Goal: Task Accomplishment & Management: Complete application form

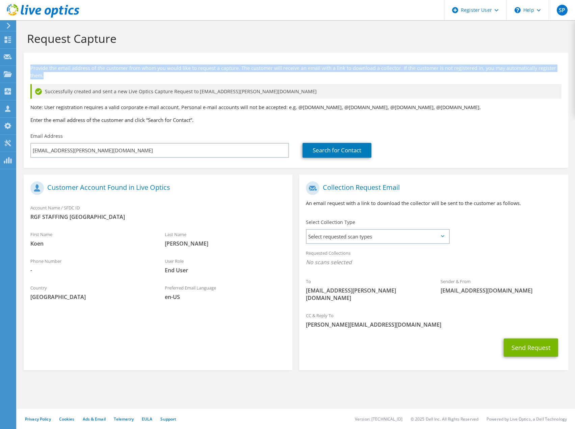
scroll to position [298, 0]
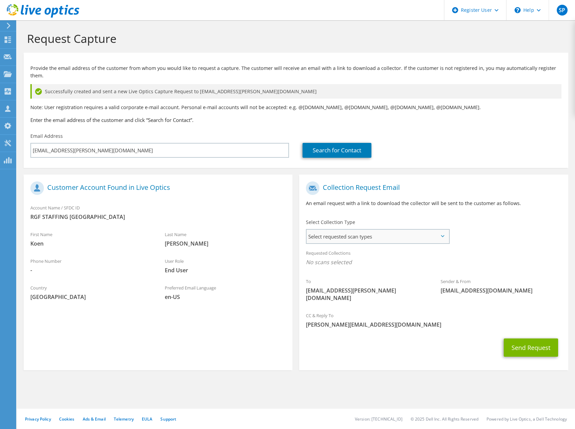
drag, startPoint x: 352, startPoint y: 233, endPoint x: 355, endPoint y: 234, distance: 4.1
click at [352, 233] on span "Select requested scan types" at bounding box center [377, 235] width 142 height 13
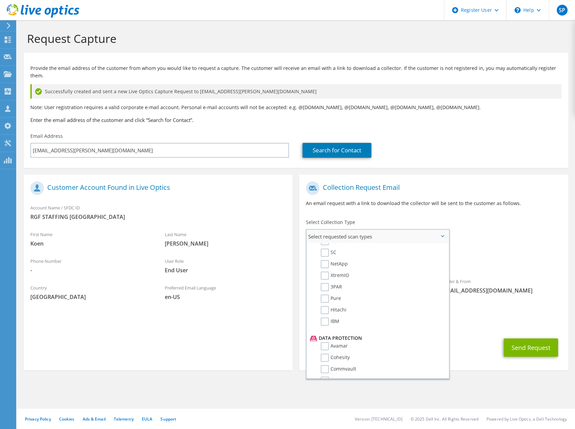
scroll to position [202, 0]
click at [484, 246] on div "Requested Collections No scans selected" at bounding box center [433, 258] width 269 height 25
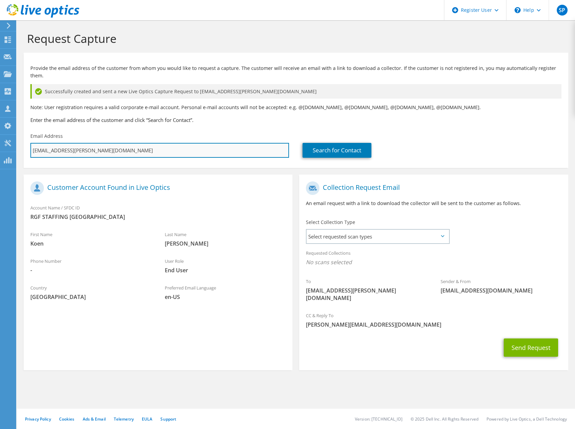
drag, startPoint x: 104, startPoint y: 143, endPoint x: 34, endPoint y: 143, distance: 69.5
click at [34, 143] on input "koen.dejonghe@rgfstaffing.be" at bounding box center [159, 150] width 259 height 15
paste input "jens.depuydt@unilin.com"
type input "kjens.depuydt@unilin.com"
type input "Select"
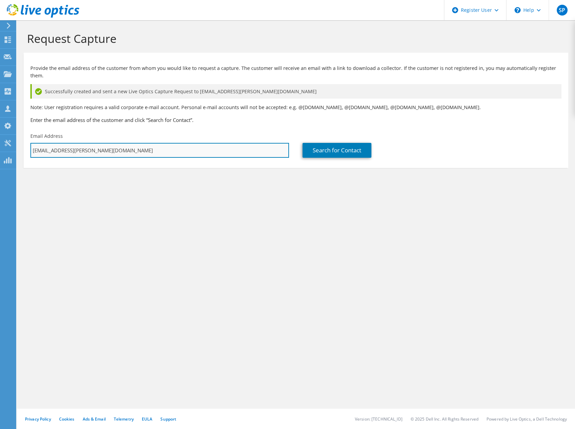
drag, startPoint x: 111, startPoint y: 143, endPoint x: 32, endPoint y: 141, distance: 79.0
click at [33, 143] on input "kjens.depuydt@unilin.com" at bounding box center [159, 150] width 259 height 15
paste input "text"
drag, startPoint x: 275, startPoint y: 140, endPoint x: 294, endPoint y: 140, distance: 18.9
click at [294, 140] on div "Email Address jens.depuydt@unilin.com" at bounding box center [160, 145] width 272 height 32
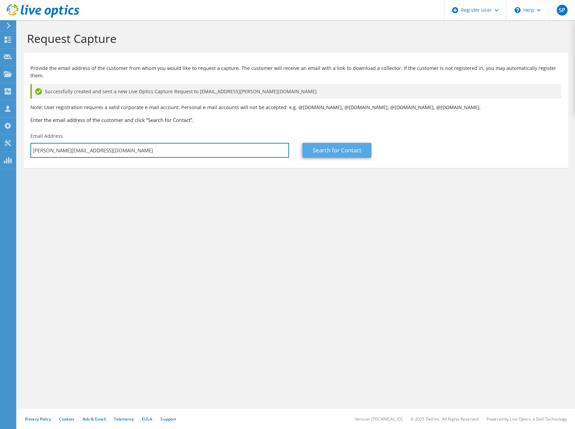
type input "jens.depuydt@unilin.com"
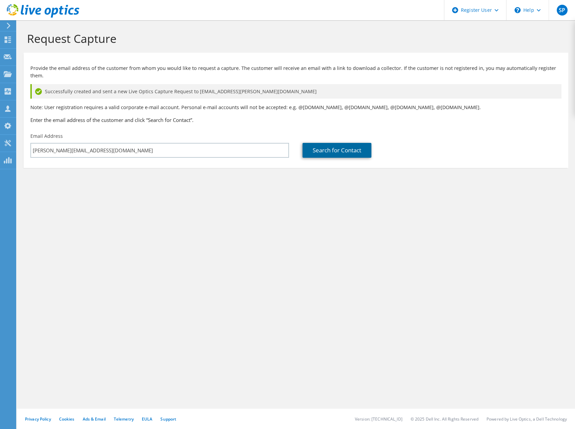
click at [321, 143] on link "Search for Contact" at bounding box center [336, 150] width 69 height 15
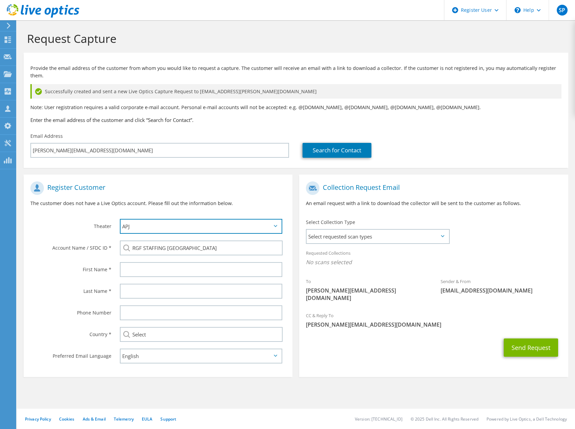
click at [161, 219] on select "APJ EMEA NA/LATAM" at bounding box center [201, 226] width 162 height 15
select select "2"
click at [120, 219] on select "APJ EMEA NA/LATAM" at bounding box center [201, 226] width 162 height 15
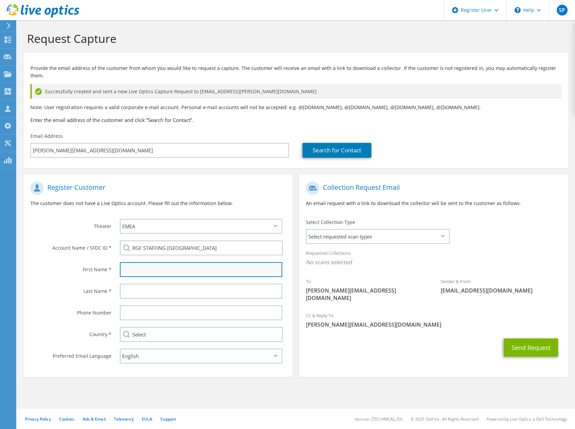
click at [145, 262] on input "text" at bounding box center [201, 269] width 162 height 15
click at [103, 259] on div "First Name *" at bounding box center [68, 269] width 89 height 21
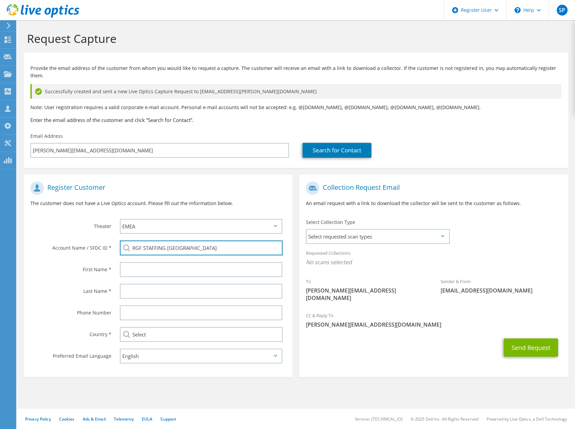
drag, startPoint x: 219, startPoint y: 239, endPoint x: 116, endPoint y: 239, distance: 102.9
click at [116, 239] on div "RGF STAFFING BELGIUM" at bounding box center [202, 248] width 179 height 22
paste input "1702826503"
click at [138, 253] on li "UNILIN : 1702826503" at bounding box center [159, 257] width 78 height 8
type input "UNILIN : 1702826503"
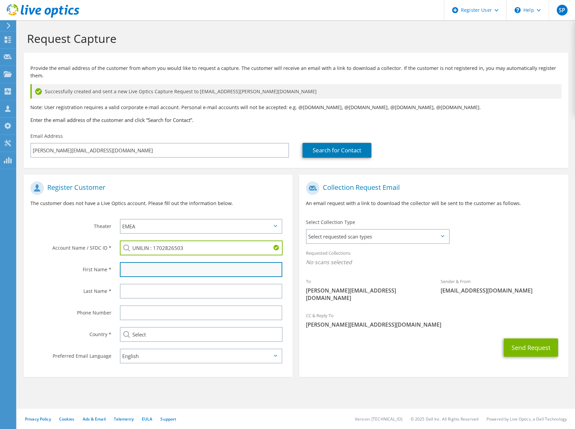
click at [130, 264] on input "text" at bounding box center [201, 269] width 162 height 15
type input "Jens"
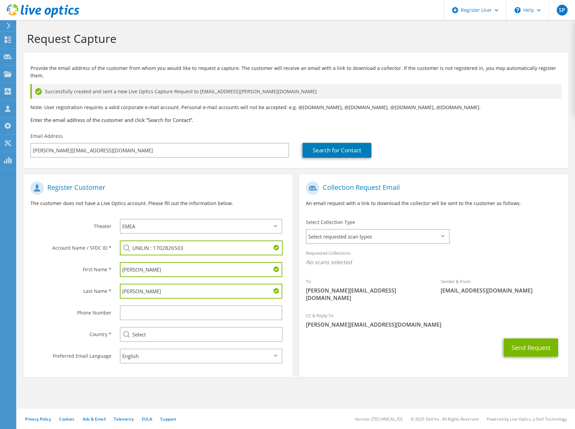
type input "Depuydt"
click at [103, 302] on div "Phone Number" at bounding box center [68, 312] width 89 height 21
click at [137, 329] on input "Select" at bounding box center [201, 334] width 163 height 15
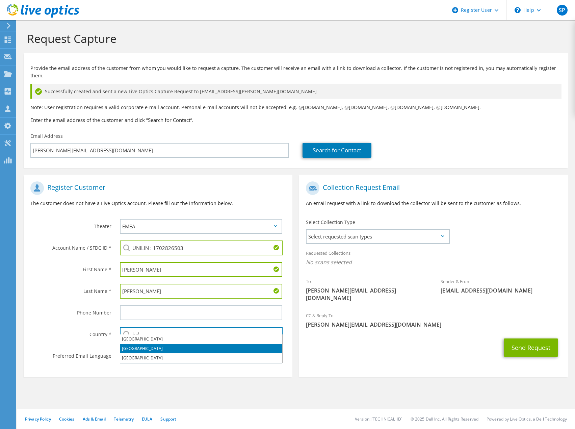
click at [142, 346] on li "[GEOGRAPHIC_DATA]" at bounding box center [201, 348] width 162 height 9
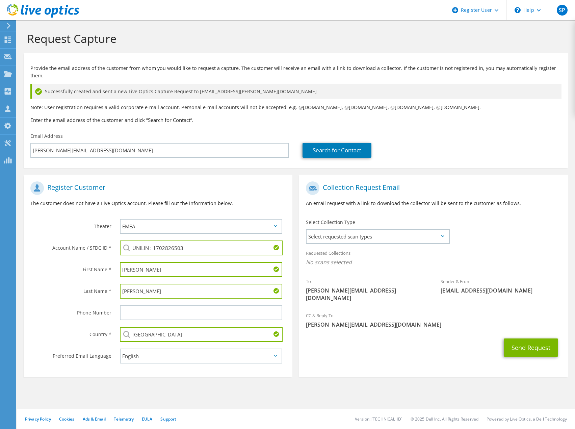
type input "[GEOGRAPHIC_DATA]"
click at [349, 340] on div "Send Request" at bounding box center [433, 347] width 269 height 25
click at [358, 231] on span "Select requested scan types" at bounding box center [377, 235] width 142 height 13
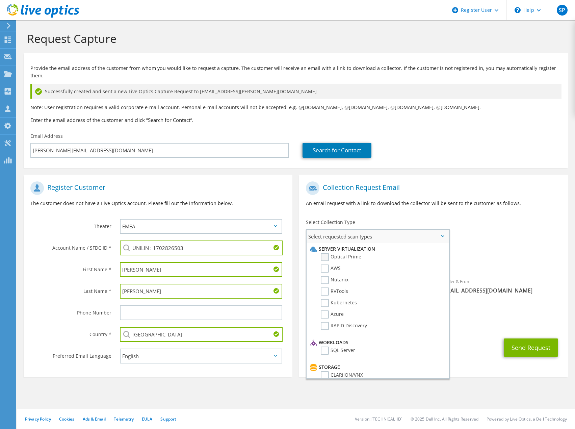
click at [338, 253] on label "Optical Prime" at bounding box center [341, 257] width 40 height 8
click at [0, 0] on input "Optical Prime" at bounding box center [0, 0] width 0 height 0
click at [492, 258] on span "Optical Prime" at bounding box center [433, 263] width 255 height 11
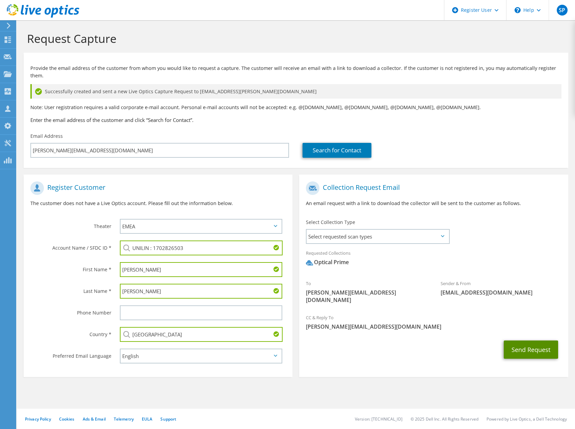
drag, startPoint x: 523, startPoint y: 335, endPoint x: 442, endPoint y: 341, distance: 81.2
click at [442, 341] on div "Send Request" at bounding box center [433, 349] width 269 height 25
click at [431, 262] on div "Requested Collections No scans selected Optical Prime" at bounding box center [433, 259] width 269 height 27
click at [522, 310] on div "CC & Reply To Sander.Puttemans@dell.com" at bounding box center [433, 321] width 269 height 23
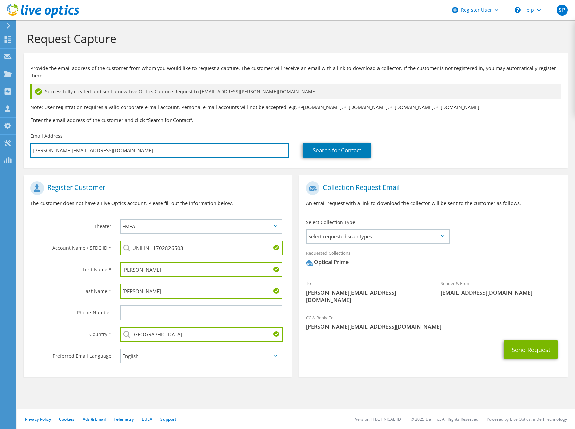
drag, startPoint x: 99, startPoint y: 142, endPoint x: -5, endPoint y: 223, distance: 131.9
click at [0, 223] on html "SP Dell User Sander Puttemans Sander.Puttemans@dell.com Dell My Profile Log Out…" at bounding box center [287, 214] width 575 height 429
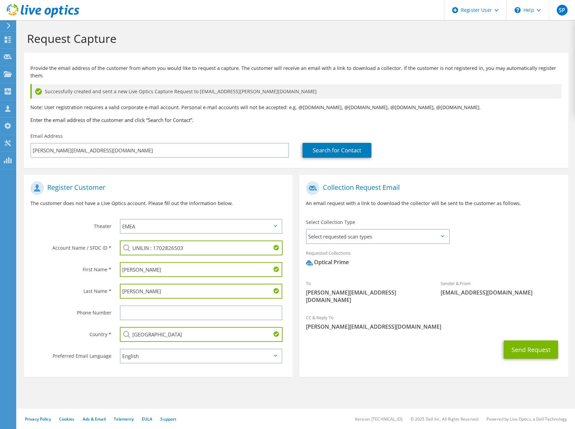
click at [110, 223] on div "Theater" at bounding box center [68, 225] width 89 height 21
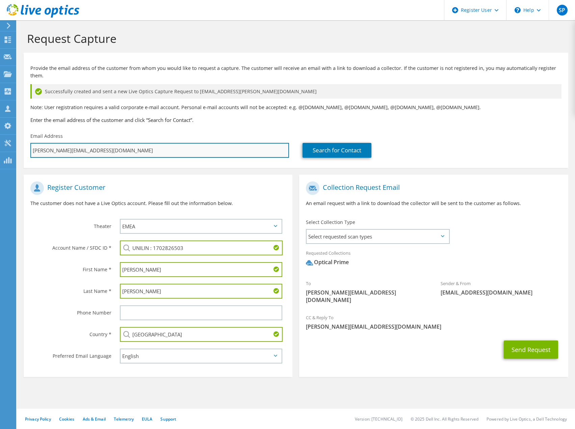
click at [69, 144] on input "jens.depuydt@unilin.com" at bounding box center [159, 150] width 259 height 15
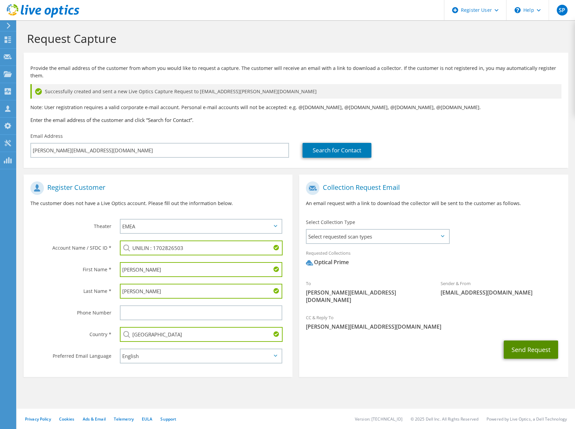
click at [525, 340] on button "Send Request" at bounding box center [531, 349] width 54 height 18
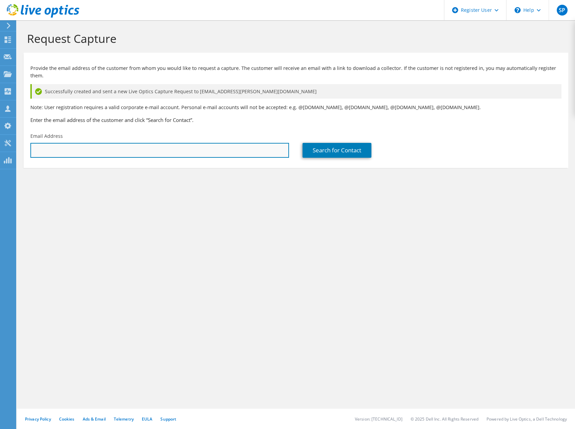
click at [203, 147] on input "text" at bounding box center [159, 150] width 259 height 15
paste input "jens.depuydt@unilin.com"
type input "jens.depuydt@unilin.com"
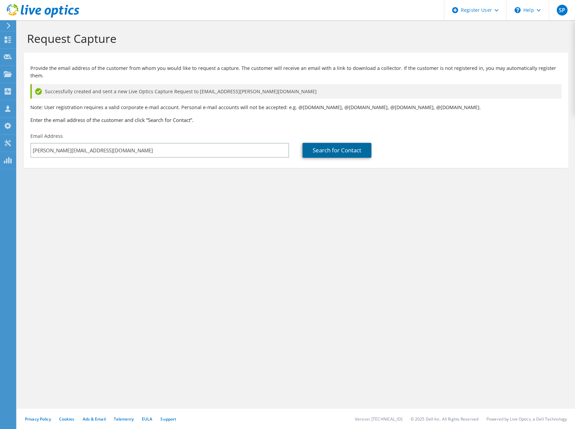
click at [302, 143] on link "Search for Contact" at bounding box center [336, 150] width 69 height 15
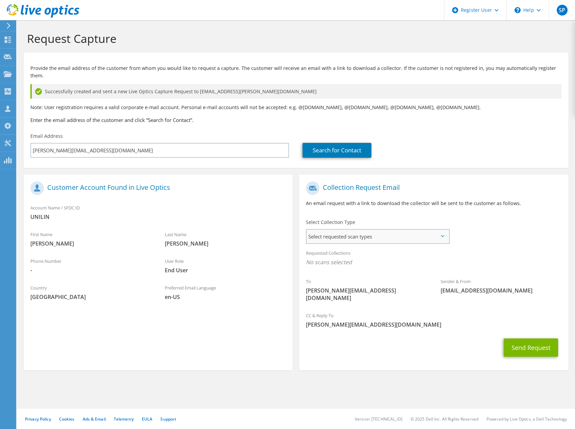
click at [396, 229] on span "Select requested scan types" at bounding box center [377, 235] width 142 height 13
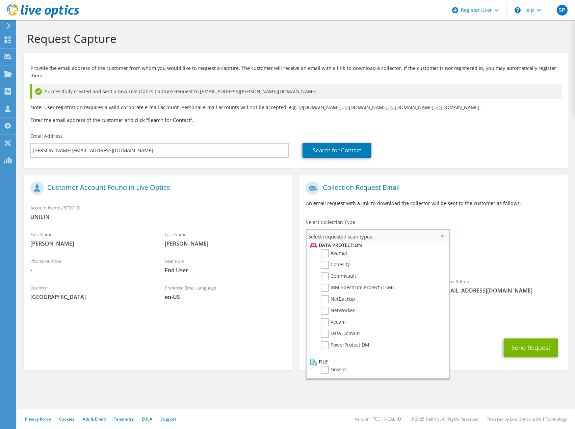
scroll to position [298, 0]
click at [337, 363] on label "Dossier" at bounding box center [334, 367] width 27 height 8
click at [0, 0] on input "Dossier" at bounding box center [0, 0] width 0 height 0
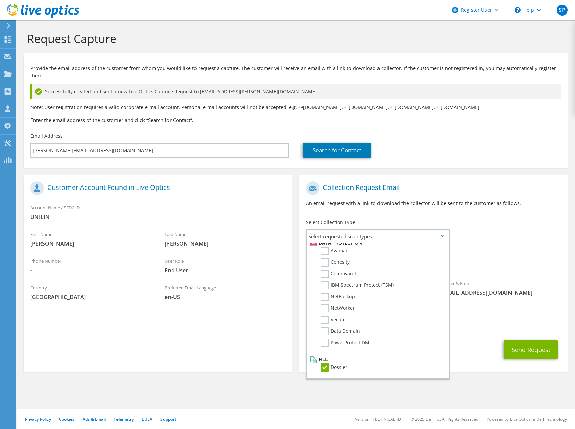
click at [474, 337] on div "Send Request" at bounding box center [433, 349] width 269 height 25
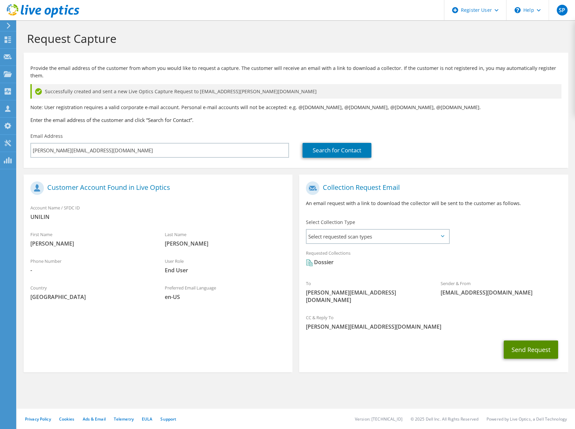
click at [520, 340] on button "Send Request" at bounding box center [531, 349] width 54 height 18
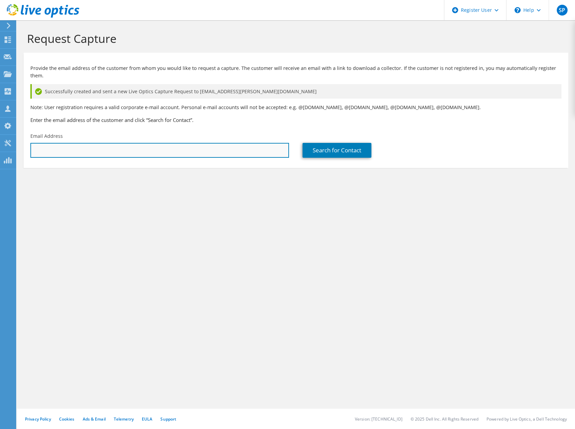
drag, startPoint x: 159, startPoint y: 141, endPoint x: 164, endPoint y: 141, distance: 5.1
click at [159, 143] on input "text" at bounding box center [159, 150] width 259 height 15
paste input "jens.depuydt@unilin.com"
type input "jens.depuydt@unilin.com"
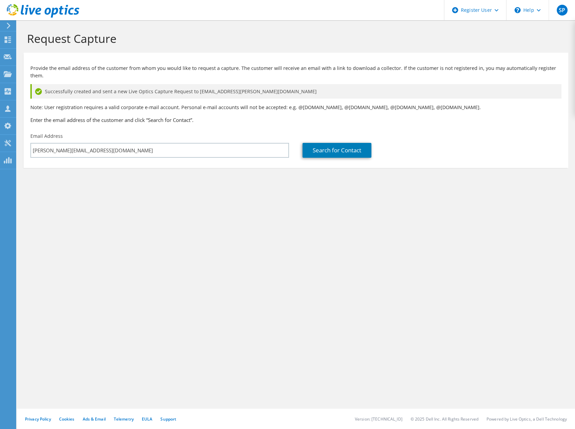
click at [298, 140] on div "Search for Contact" at bounding box center [432, 145] width 272 height 32
click at [319, 143] on link "Search for Contact" at bounding box center [336, 150] width 69 height 15
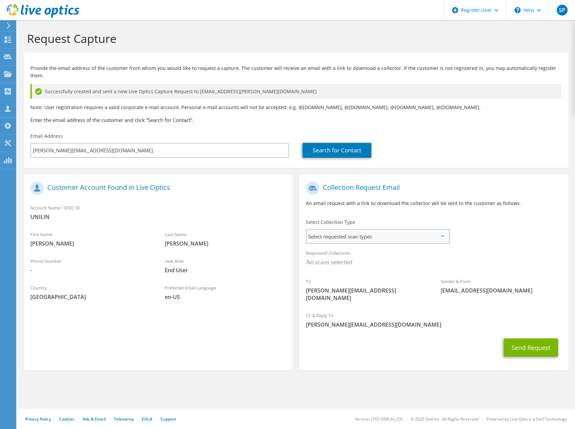
click at [394, 229] on span "Select requested scan types" at bounding box center [377, 235] width 142 height 13
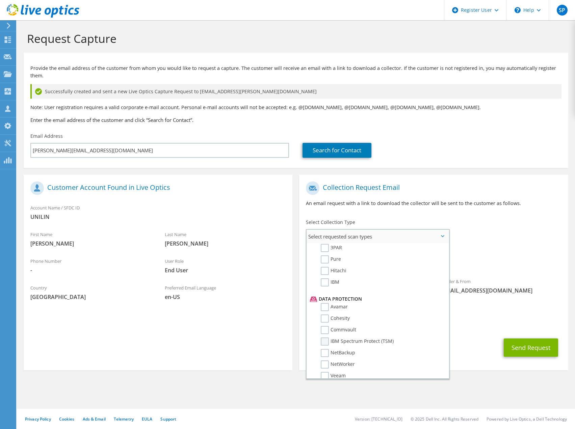
scroll to position [230, 0]
click at [325, 290] on label "IBM" at bounding box center [330, 294] width 19 height 8
click at [0, 0] on input "IBM" at bounding box center [0, 0] width 0 height 0
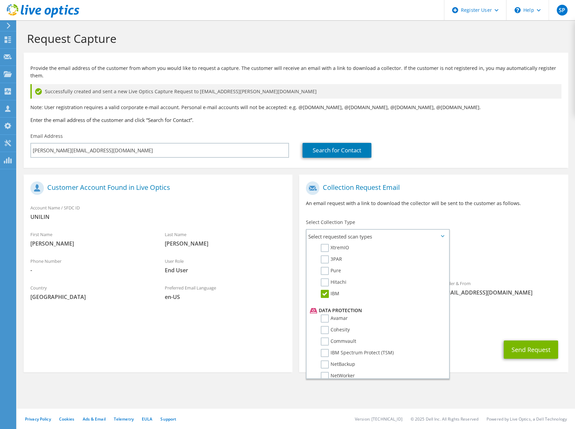
click at [488, 246] on div "Requested Collections No scans selected IBM" at bounding box center [433, 259] width 269 height 27
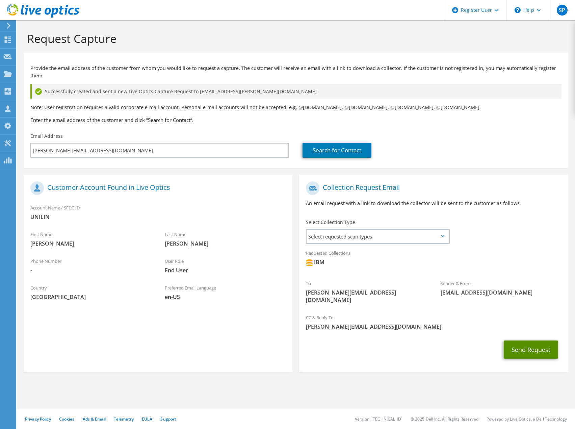
click at [515, 340] on button "Send Request" at bounding box center [531, 349] width 54 height 18
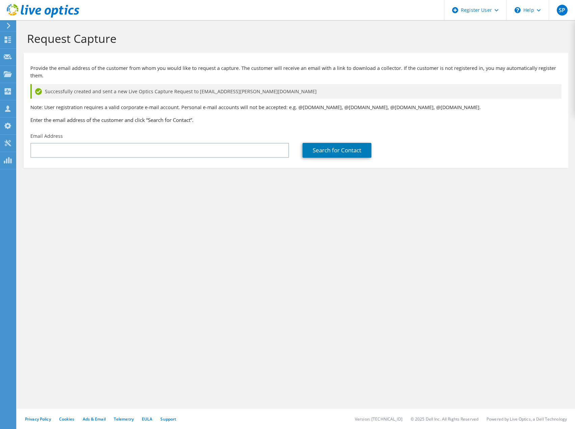
click at [181, 212] on div "Request Capture Provide the email address of the customer from whom you would l…" at bounding box center [296, 224] width 558 height 408
